Goal: Check status: Check status

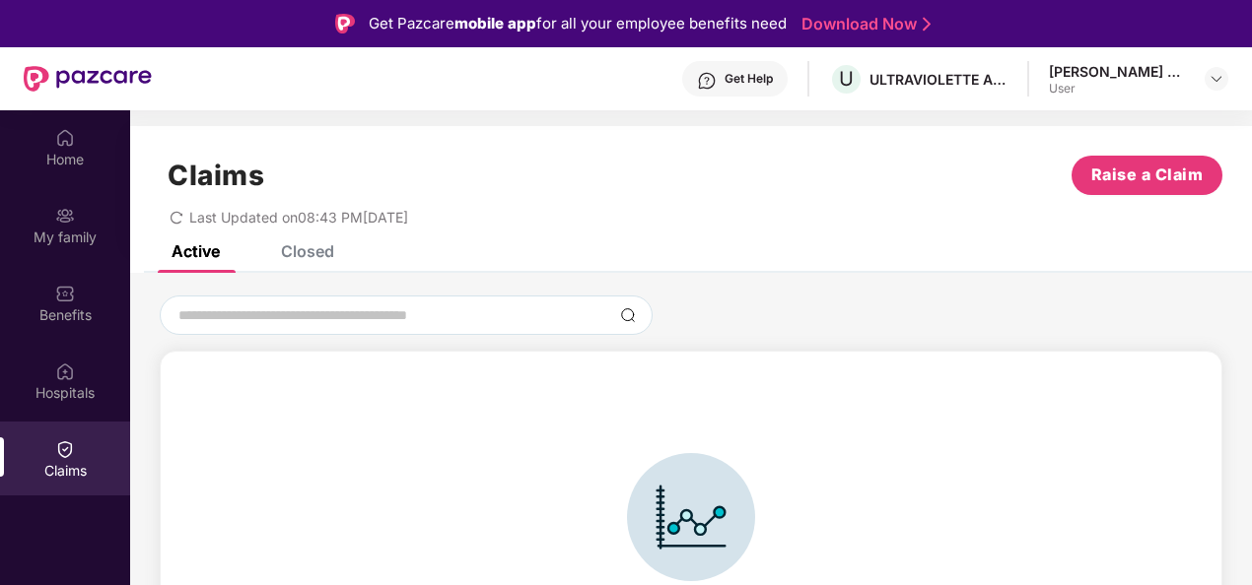
click at [79, 463] on div "Claims" at bounding box center [65, 471] width 130 height 20
click at [309, 250] on div "Closed" at bounding box center [307, 251] width 53 height 20
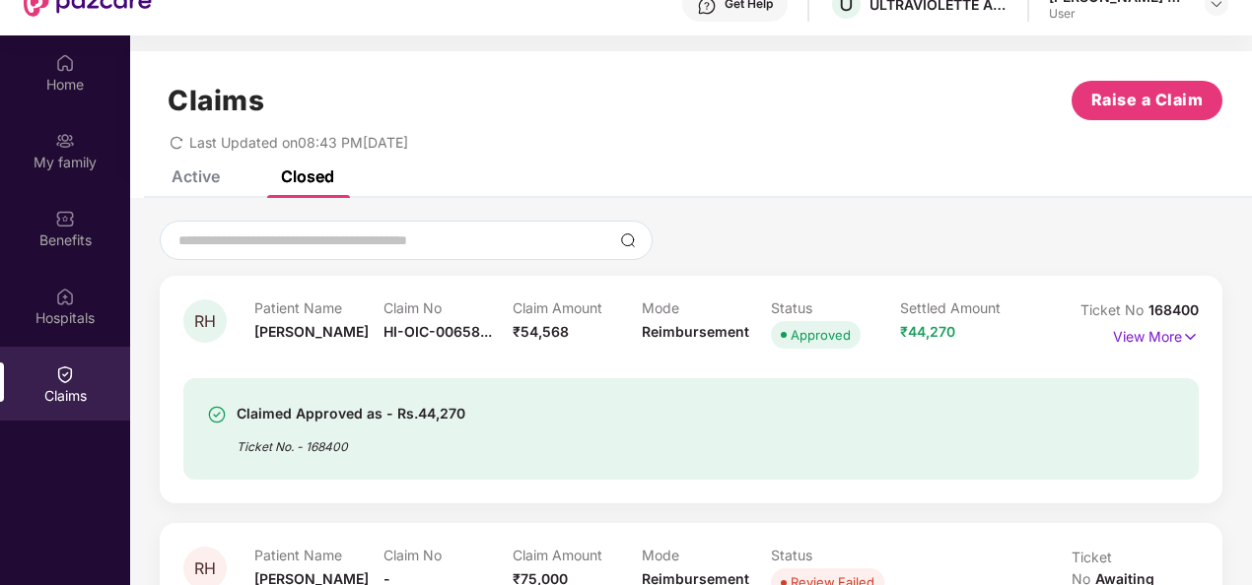
scroll to position [110, 0]
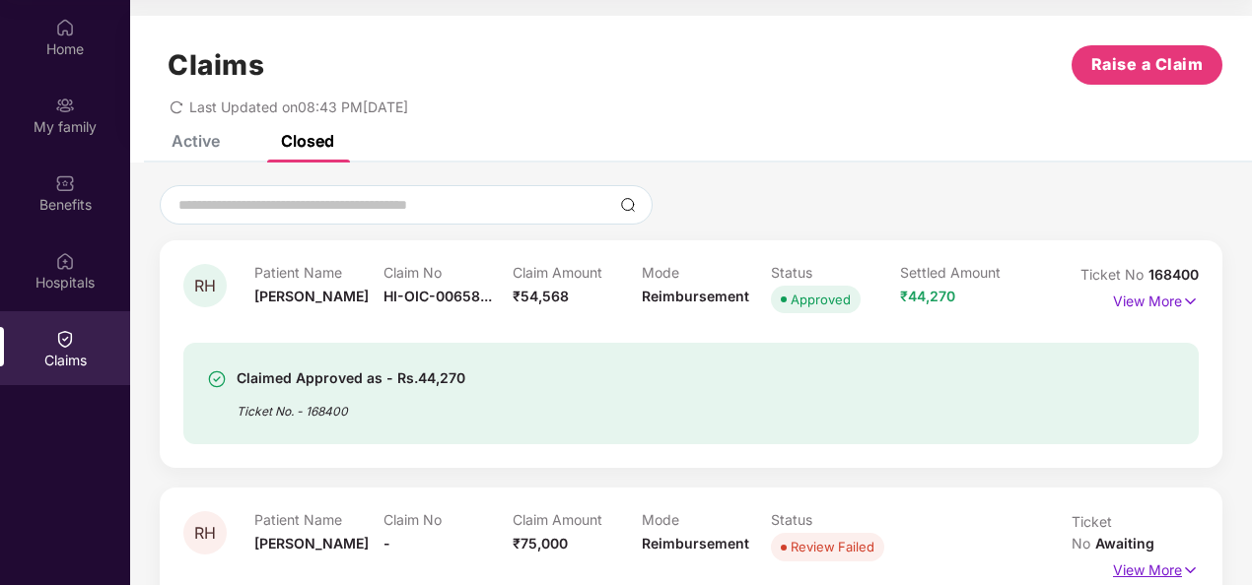
click at [1170, 555] on p "View More" at bounding box center [1156, 568] width 86 height 27
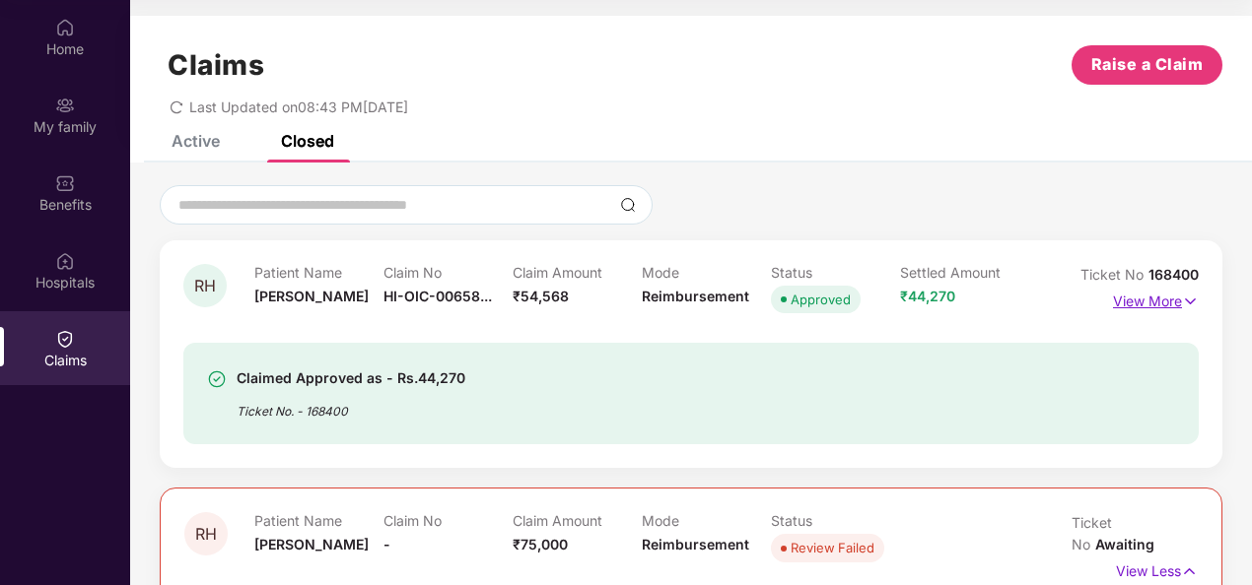
click at [1153, 302] on p "View More" at bounding box center [1156, 299] width 86 height 27
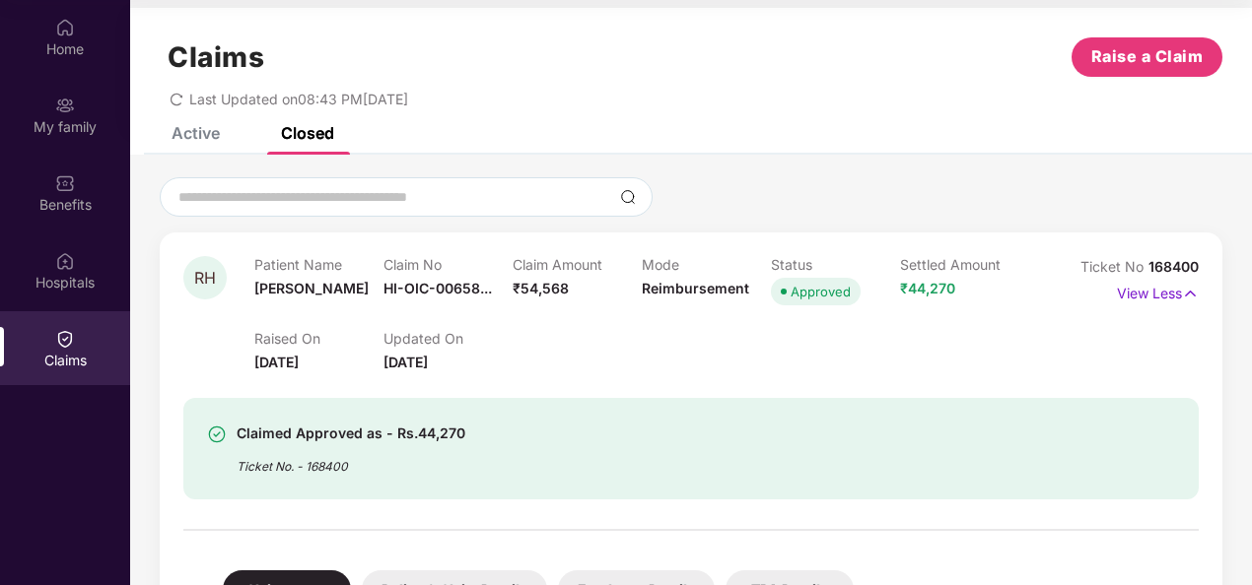
scroll to position [0, 0]
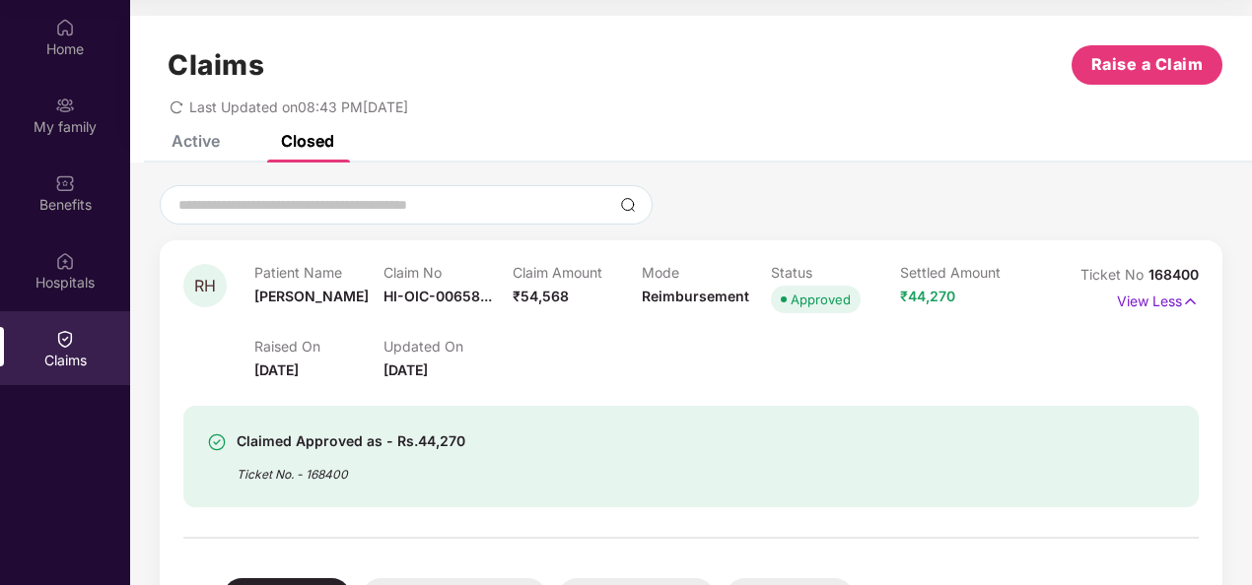
click at [434, 266] on p "Claim No" at bounding box center [447, 272] width 129 height 17
click at [39, 32] on div "Home" at bounding box center [65, 37] width 130 height 74
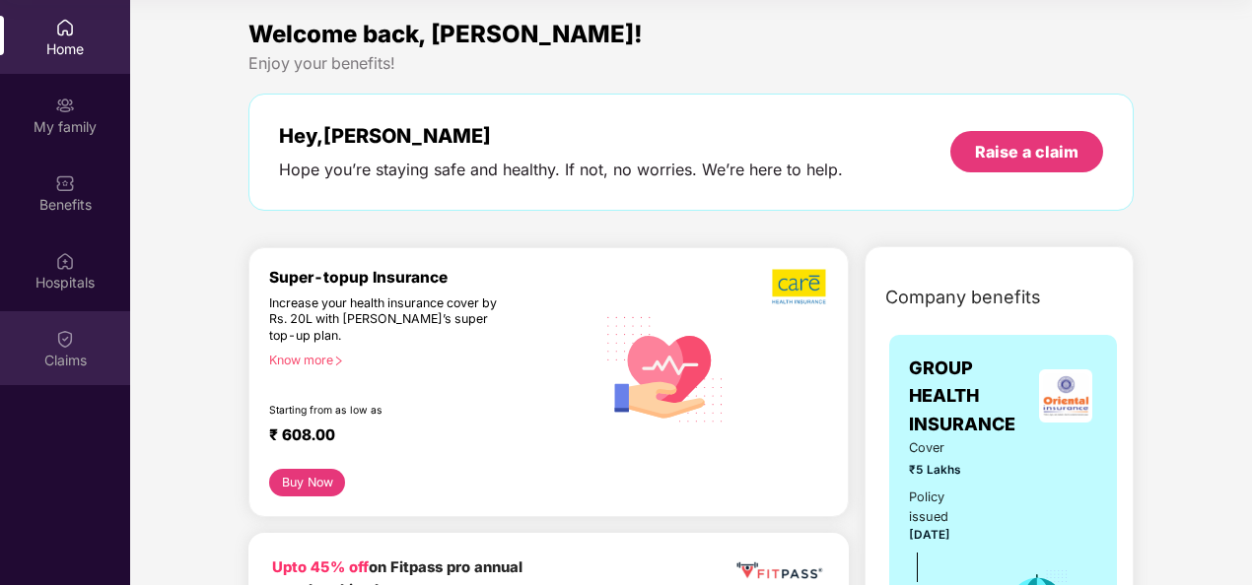
click at [49, 329] on div "Claims" at bounding box center [65, 348] width 130 height 74
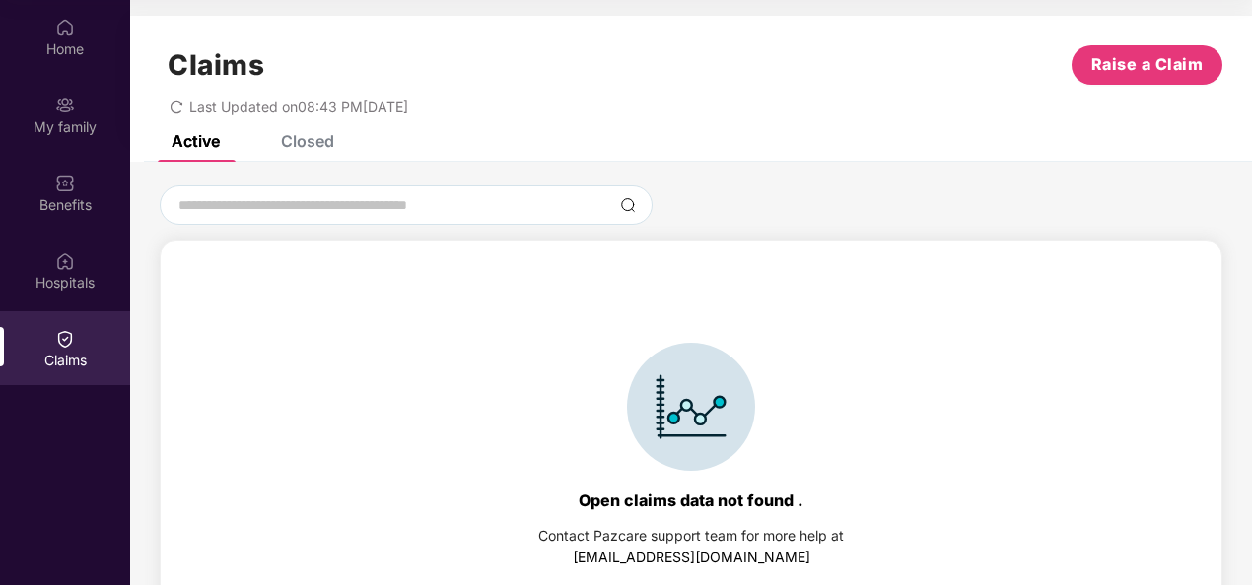
click at [307, 141] on div "Closed" at bounding box center [307, 141] width 53 height 20
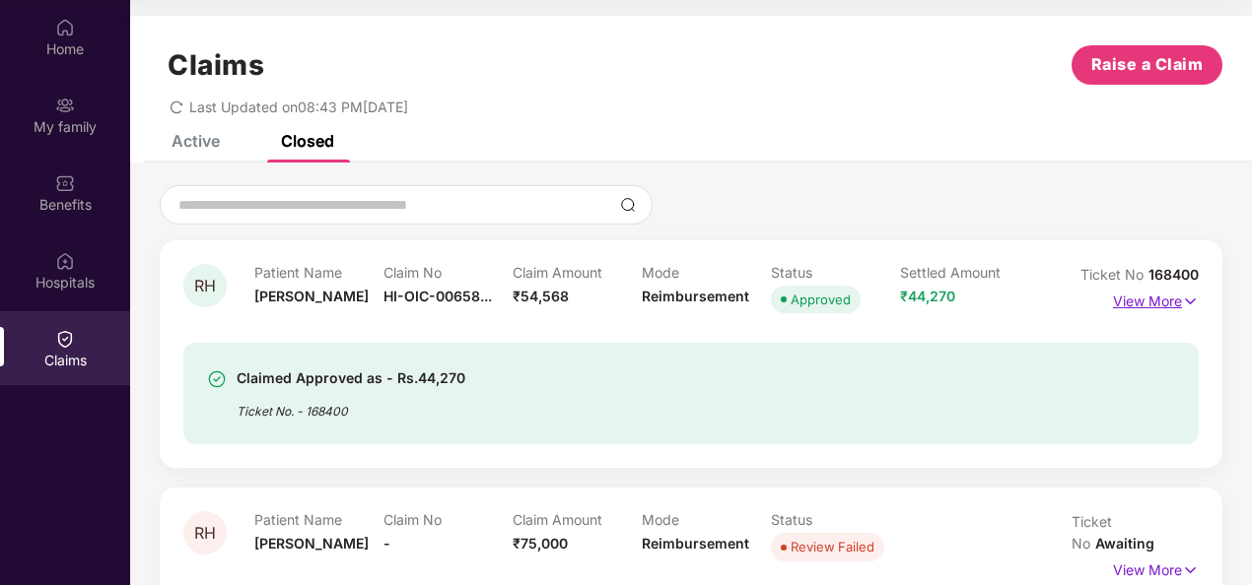
click at [1163, 292] on p "View More" at bounding box center [1156, 299] width 86 height 27
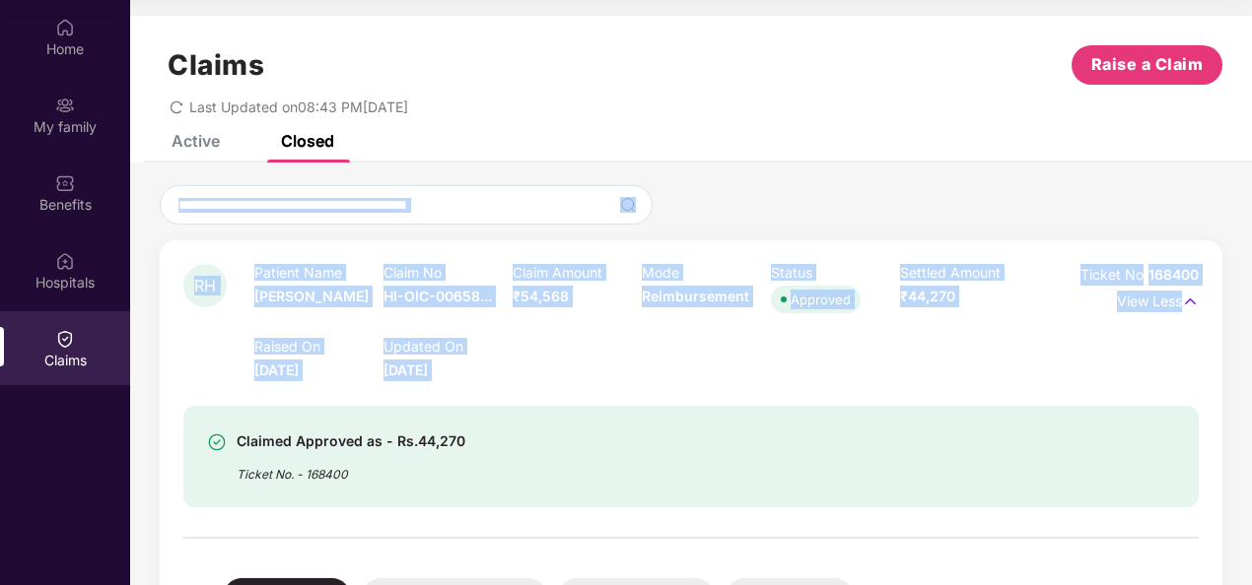
drag, startPoint x: 1248, startPoint y: 166, endPoint x: 1256, endPoint y: 310, distance: 145.1
click at [1251, 310] on html "Get Pazcare mobile app for all your employee benefits need Download Now Get Hel…" at bounding box center [626, 182] width 1252 height 585
click at [944, 356] on div "Raised On [DATE] Updated On [DATE]" at bounding box center [642, 349] width 776 height 63
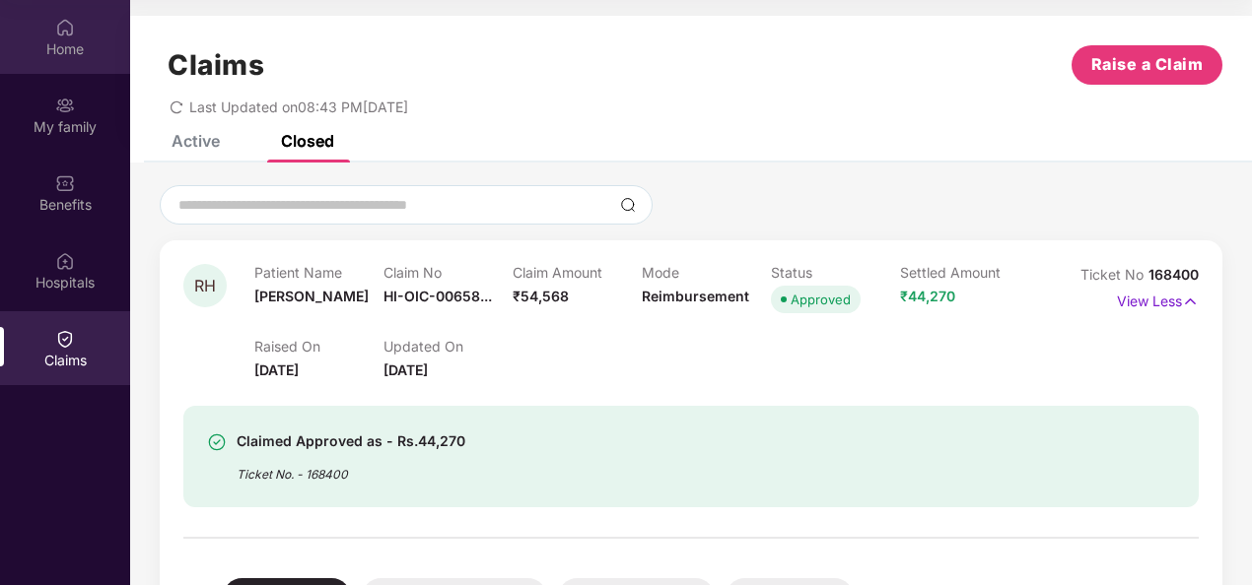
click at [47, 37] on div "Home" at bounding box center [65, 37] width 130 height 74
